Goal: Information Seeking & Learning: Learn about a topic

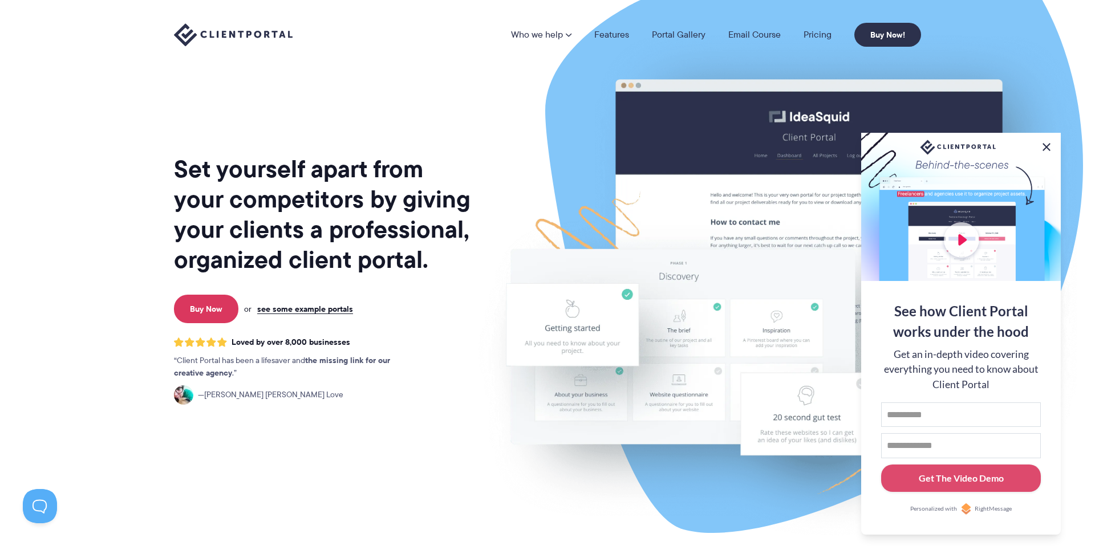
click at [1050, 141] on button at bounding box center [1046, 147] width 14 height 14
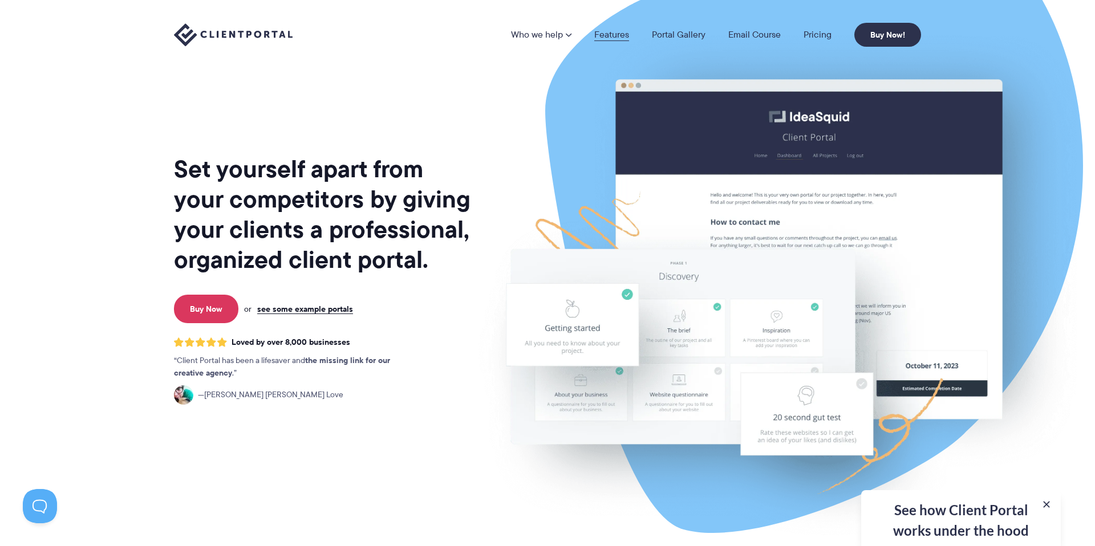
click at [609, 32] on link "Features" at bounding box center [611, 34] width 35 height 9
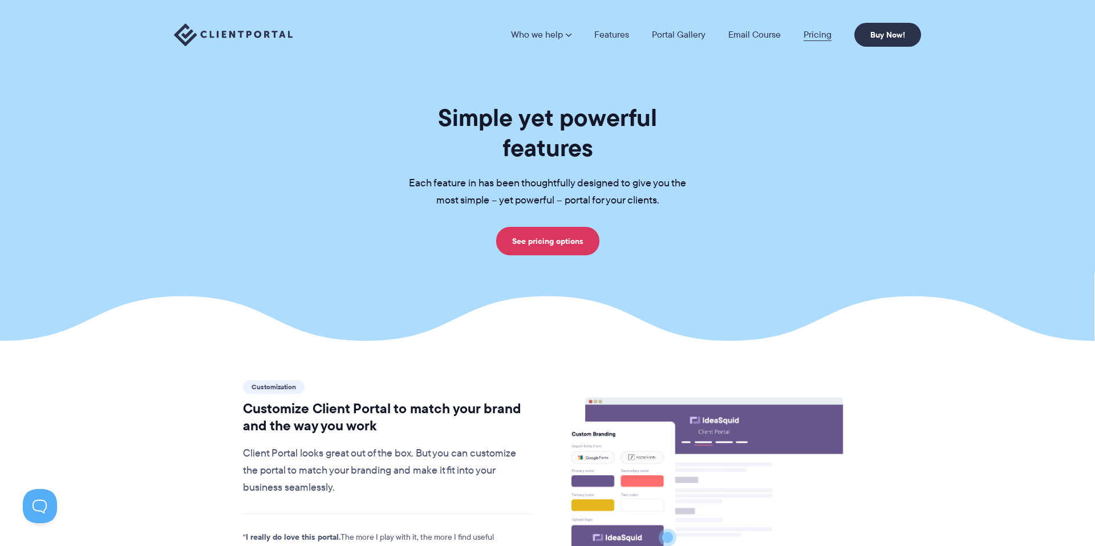
click at [812, 33] on link "Pricing" at bounding box center [817, 34] width 28 height 9
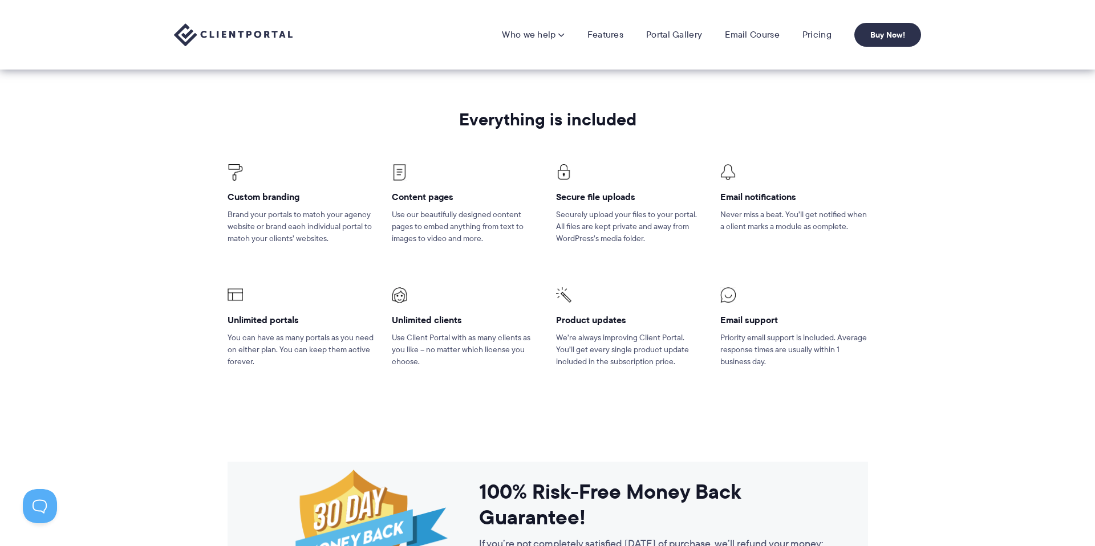
scroll to position [678, 0]
